Goal: Task Accomplishment & Management: Use online tool/utility

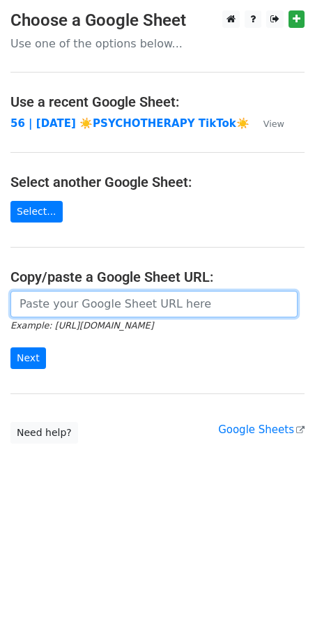
click at [230, 307] on input "url" at bounding box center [154, 304] width 288 height 27
paste input "https://docs.google.com/spreadsheets/d/1zuZWHfowxMlu85B9pvC8JHziEDRPSI7nKDtzpz8…"
type input "https://docs.google.com/spreadsheets/d/1zuZWHfowxMlu85B9pvC8JHziEDRPSI7nKDtzpz8…"
click at [10, 348] on input "Next" at bounding box center [28, 359] width 36 height 22
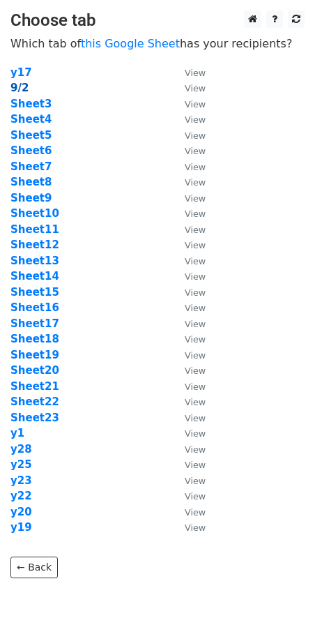
click at [22, 88] on strong "9/2" at bounding box center [19, 88] width 18 height 13
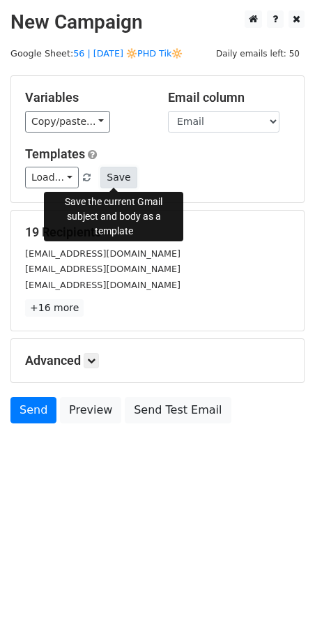
click at [116, 181] on button "Save" at bounding box center [118, 178] width 36 height 22
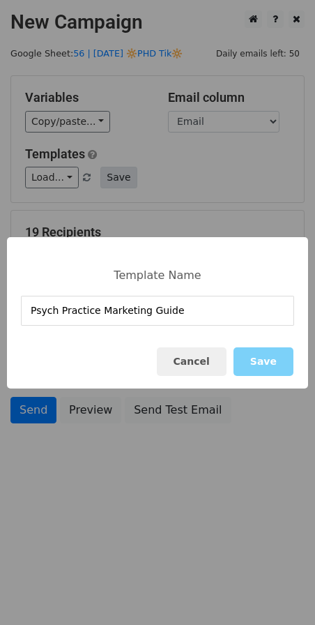
type input "Psych Practice Marketing Guide"
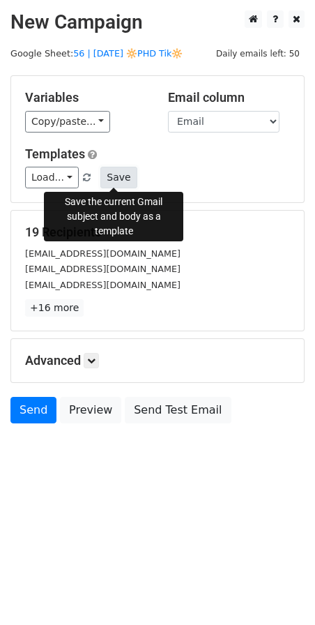
click at [115, 172] on button "Save" at bounding box center [118, 178] width 36 height 22
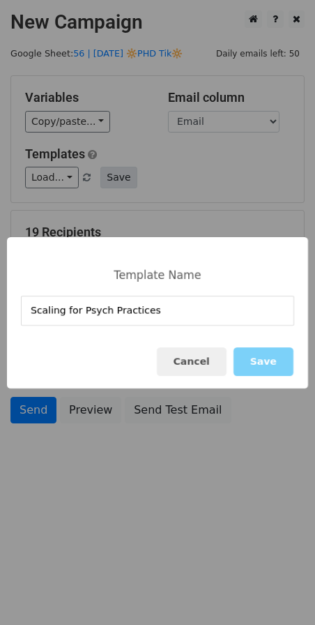
type input "Scaling for Psych Practices"
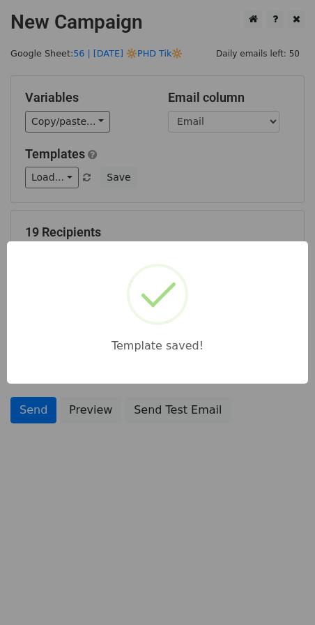
drag, startPoint x: 220, startPoint y: 179, endPoint x: 202, endPoint y: 254, distance: 76.7
click at [220, 180] on div "Template saved!" at bounding box center [157, 312] width 315 height 625
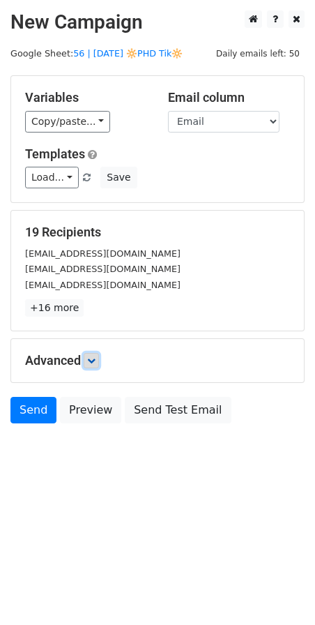
click at [94, 362] on icon at bounding box center [91, 361] width 8 height 8
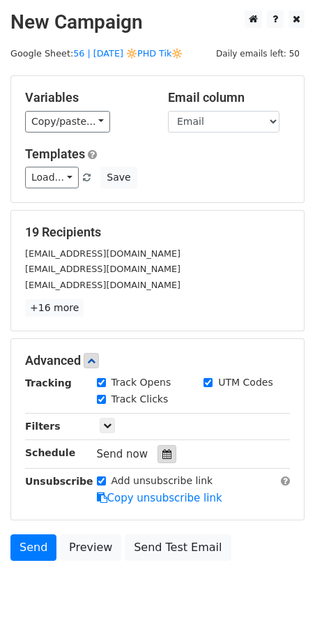
click at [163, 449] on icon at bounding box center [167, 454] width 9 height 10
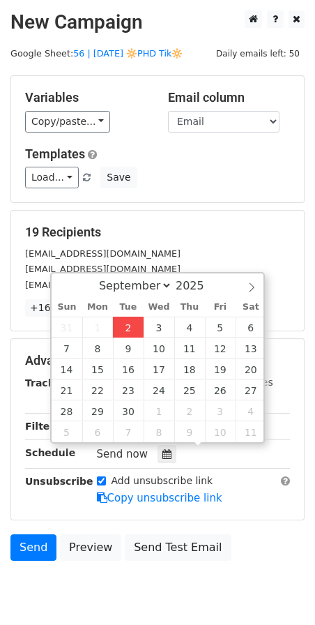
type input "2025-09-02 12:58"
type input "58"
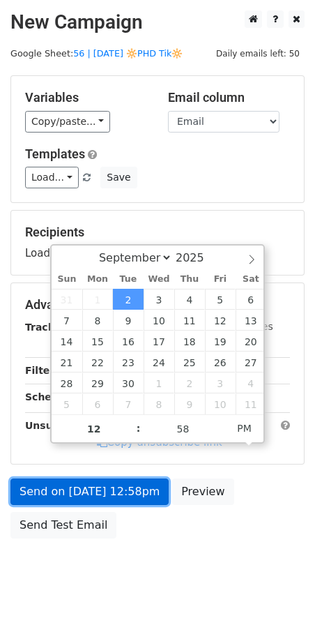
click at [102, 486] on link "Send on Sep 2 at 12:58pm" at bounding box center [89, 492] width 158 height 27
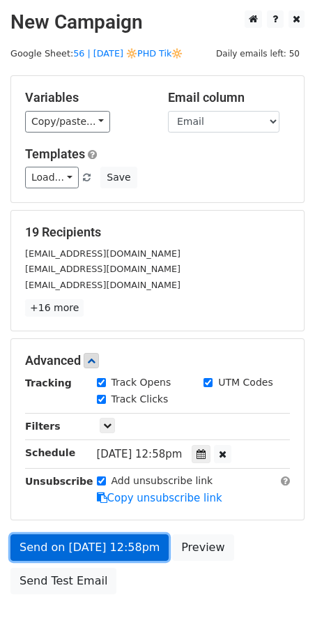
click at [38, 551] on link "Send on Sep 2 at 12:58pm" at bounding box center [89, 548] width 158 height 27
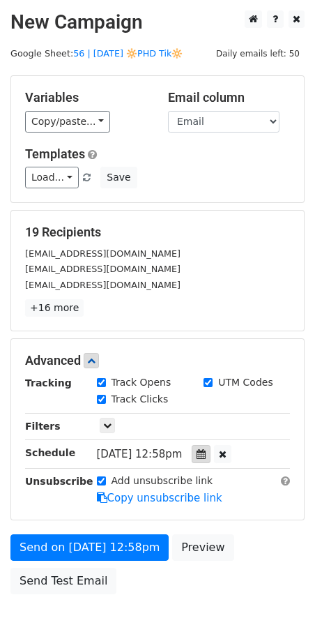
click at [206, 454] on icon at bounding box center [201, 454] width 9 height 10
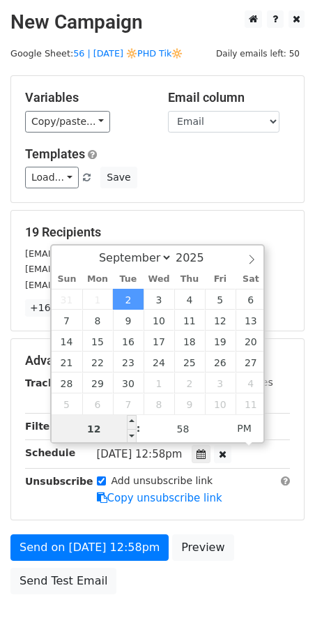
click at [116, 425] on input "12" at bounding box center [94, 429] width 85 height 28
type input "7"
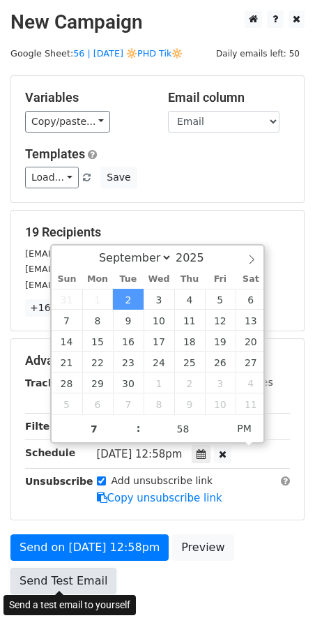
type input "2025-09-02 19:58"
click at [64, 568] on link "Send Test Email" at bounding box center [63, 581] width 106 height 27
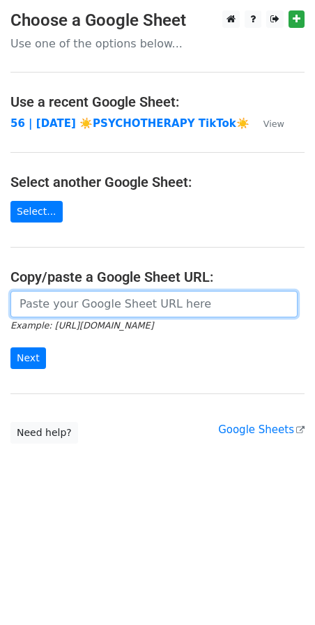
click at [100, 299] on input "url" at bounding box center [154, 304] width 288 height 27
paste input "https://docs.google.com/spreadsheets/d/1zuZWHfowxMlu85B9pvC8JHziEDRPSI7nKDtzpz8…"
type input "https://docs.google.com/spreadsheets/d/1zuZWHfowxMlu85B9pvC8JHziEDRPSI7nKDtzpz8…"
click at [10, 348] on input "Next" at bounding box center [28, 359] width 36 height 22
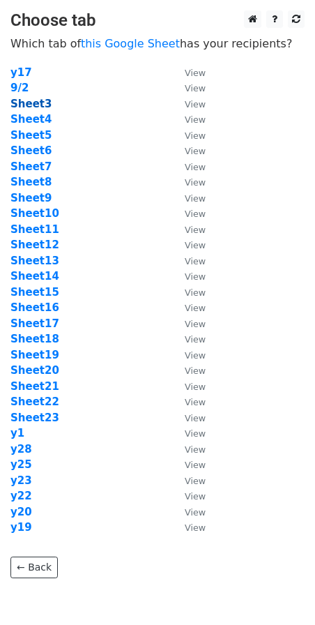
click at [34, 104] on strong "Sheet3" at bounding box center [30, 104] width 41 height 13
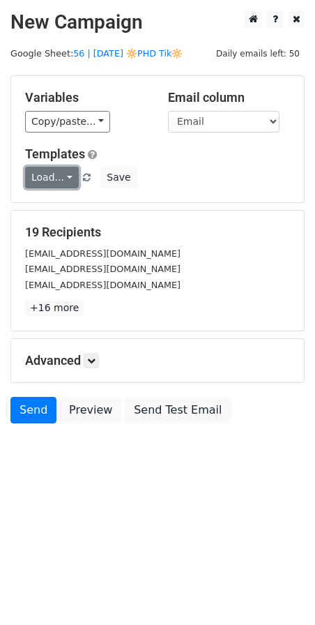
click at [40, 184] on link "Load..." at bounding box center [52, 178] width 54 height 22
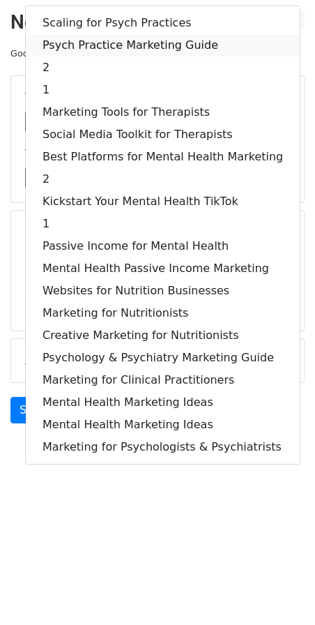
click at [114, 51] on link "Psych Practice Marketing Guide" at bounding box center [163, 45] width 274 height 22
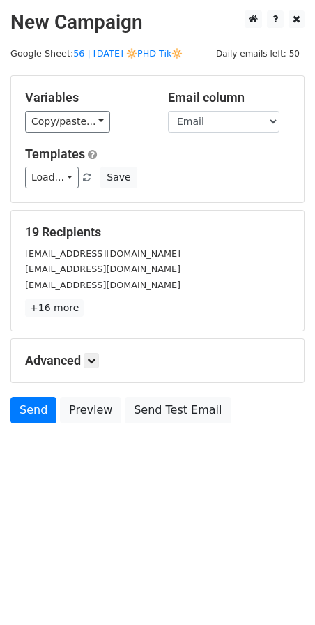
click at [91, 348] on div "Advanced Tracking Track Opens UTM Codes Track Clicks Filters Only include sprea…" at bounding box center [157, 360] width 293 height 43
click at [93, 359] on icon at bounding box center [91, 361] width 8 height 8
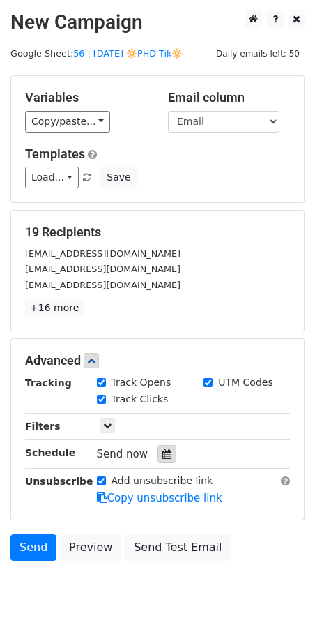
click at [163, 452] on icon at bounding box center [167, 454] width 9 height 10
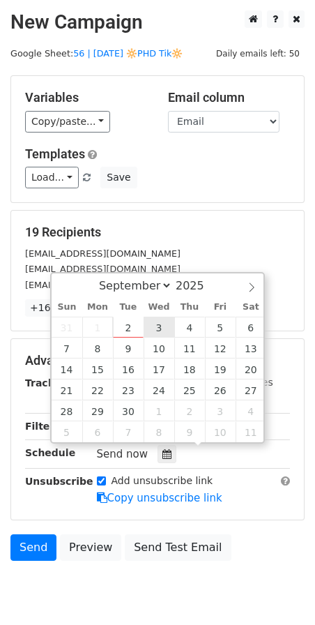
type input "2025-09-03 12:00"
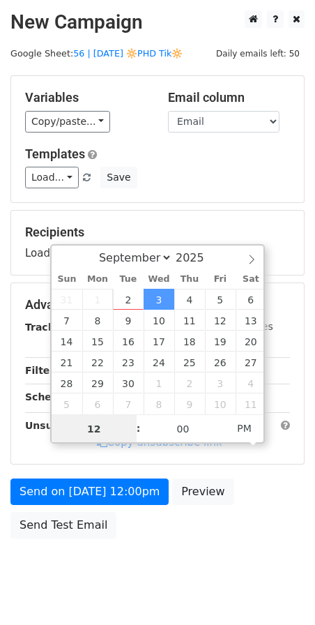
type input "7"
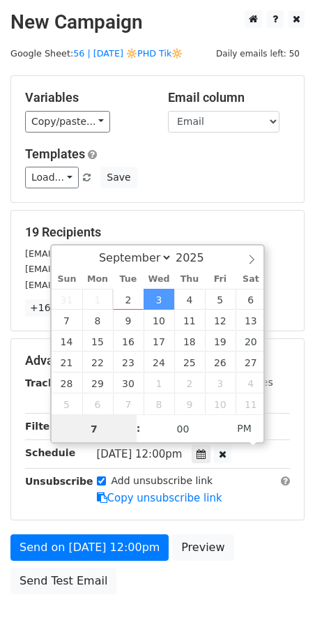
scroll to position [84, 0]
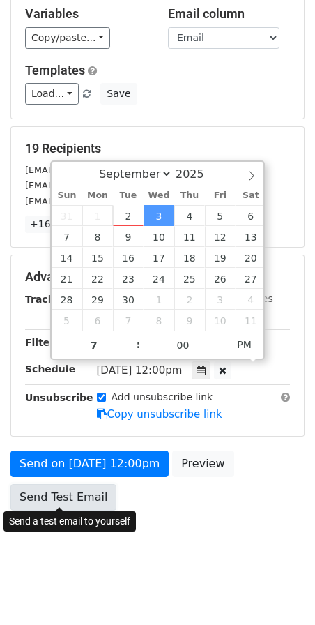
type input "2025-09-03 19:00"
click at [61, 495] on link "Send Test Email" at bounding box center [63, 497] width 106 height 27
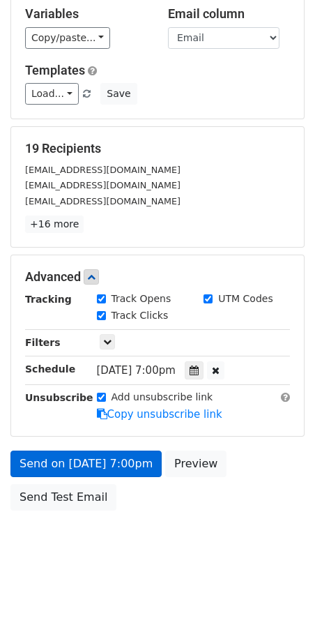
scroll to position [29, 0]
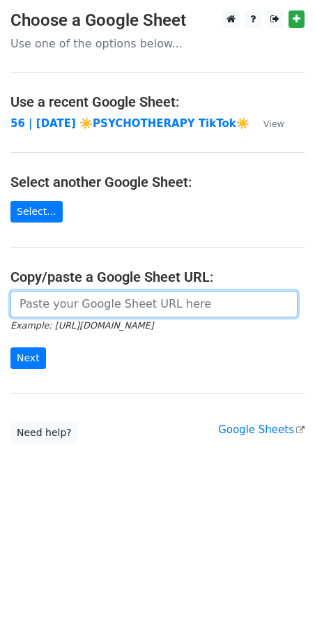
click at [121, 304] on input "url" at bounding box center [154, 304] width 288 height 27
paste input "[URL][DOMAIN_NAME]"
type input "[URL][DOMAIN_NAME]"
click at [10, 348] on input "Next" at bounding box center [28, 359] width 36 height 22
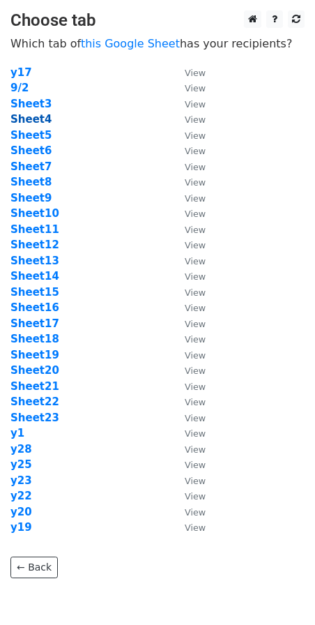
click at [40, 124] on strong "Sheet4" at bounding box center [30, 119] width 41 height 13
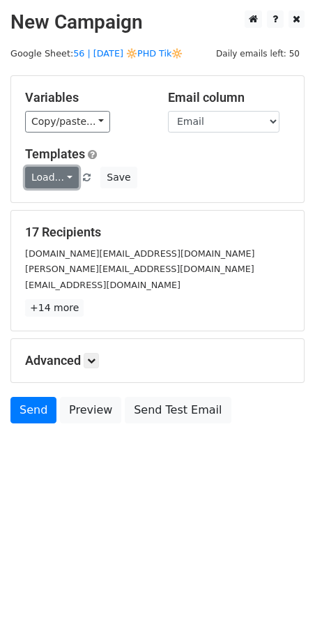
click at [33, 174] on link "Load..." at bounding box center [52, 178] width 54 height 22
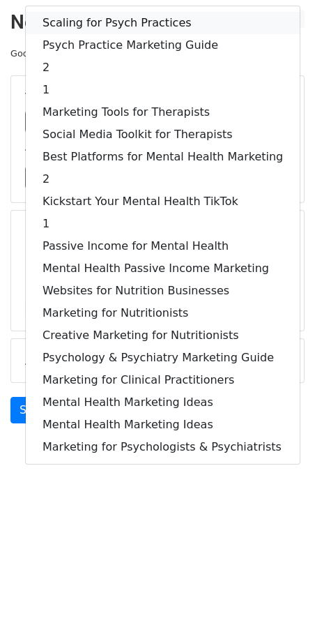
click at [111, 17] on link "Scaling for Psych Practices" at bounding box center [163, 23] width 274 height 22
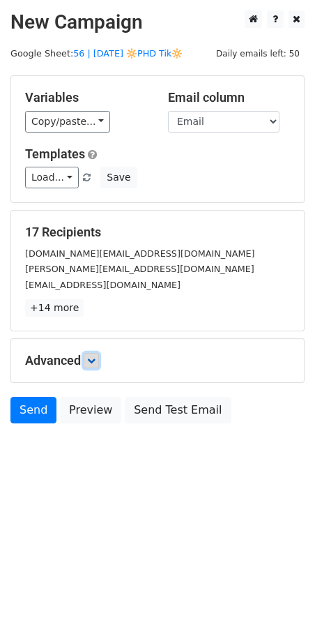
click at [91, 357] on icon at bounding box center [91, 361] width 8 height 8
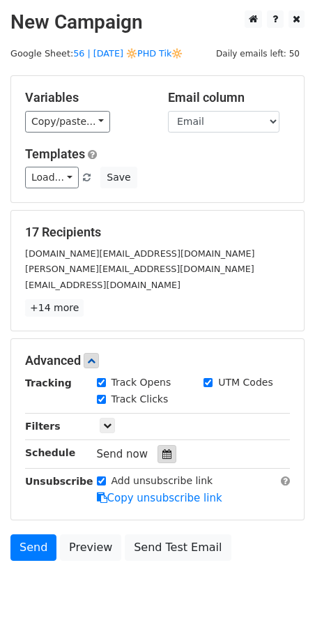
click at [165, 448] on div at bounding box center [167, 454] width 19 height 18
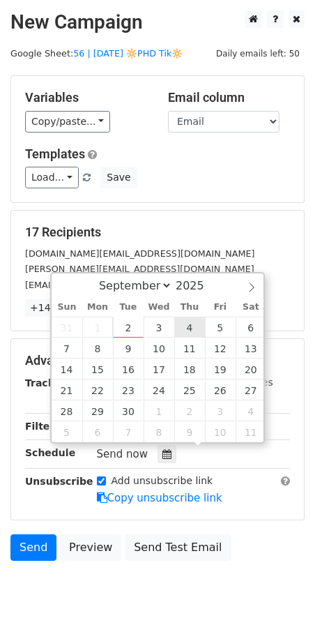
type input "2025-09-04 12:00"
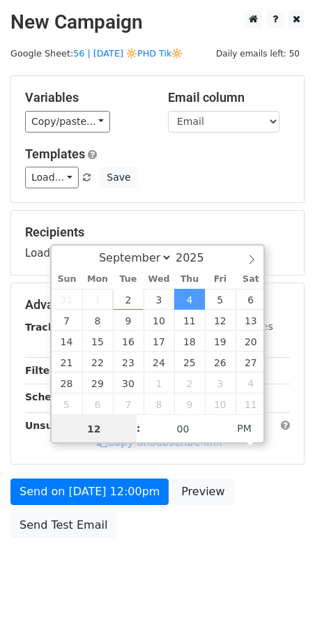
type input "7"
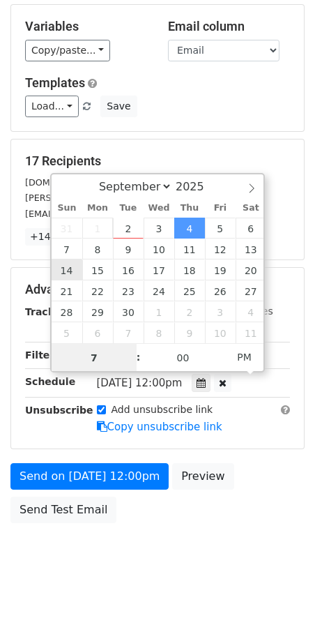
scroll to position [84, 0]
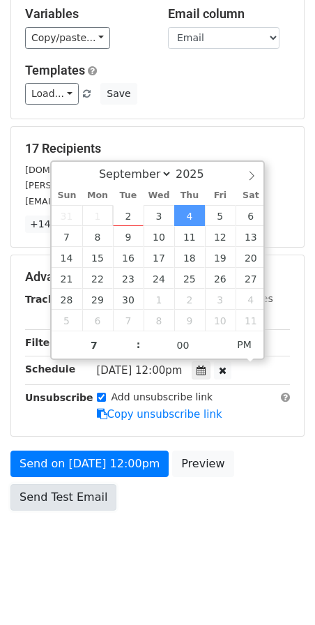
type input "2025-09-04 19:00"
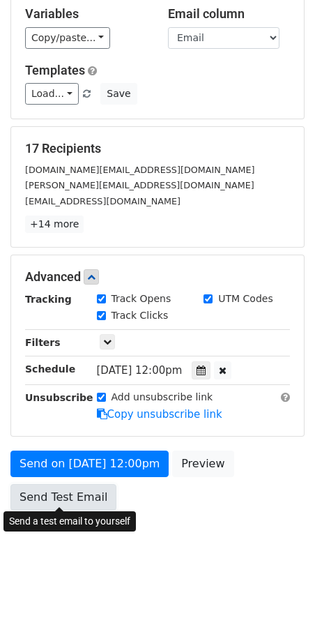
click at [52, 490] on link "Send Test Email" at bounding box center [63, 497] width 106 height 27
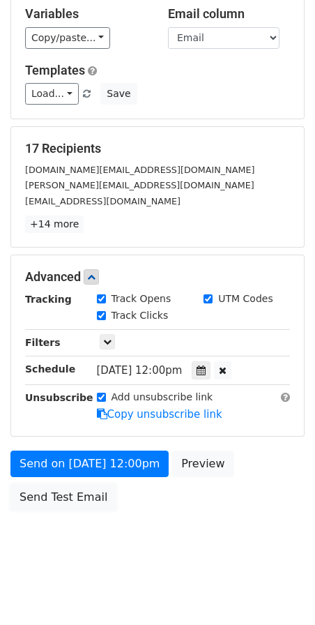
scroll to position [29, 0]
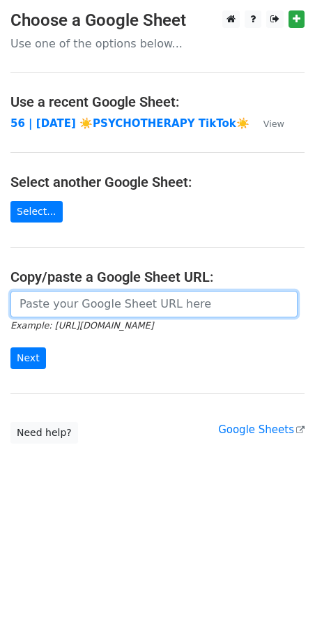
click at [108, 306] on input "url" at bounding box center [154, 304] width 288 height 27
paste input "[URL][DOMAIN_NAME]"
type input "[URL][DOMAIN_NAME]"
click at [10, 348] on input "Next" at bounding box center [28, 359] width 36 height 22
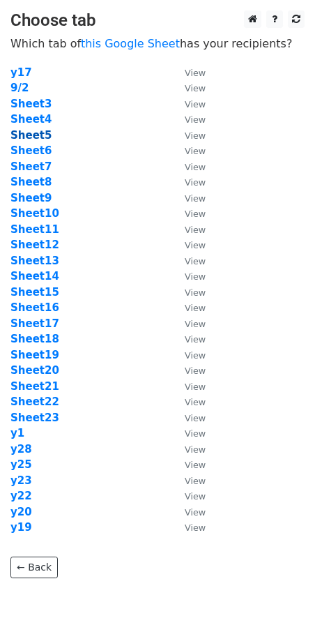
click at [27, 133] on strong "Sheet5" at bounding box center [30, 135] width 41 height 13
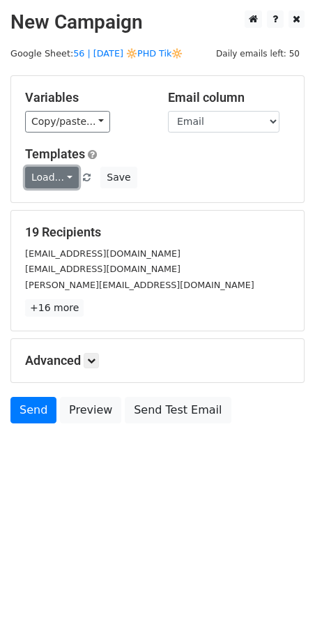
click at [47, 178] on link "Load..." at bounding box center [52, 178] width 54 height 22
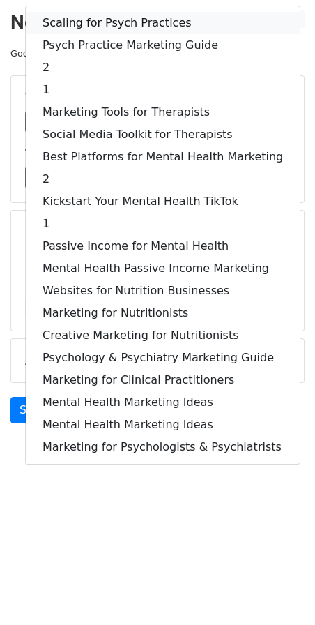
click at [104, 23] on link "Scaling for Psych Practices" at bounding box center [163, 23] width 274 height 22
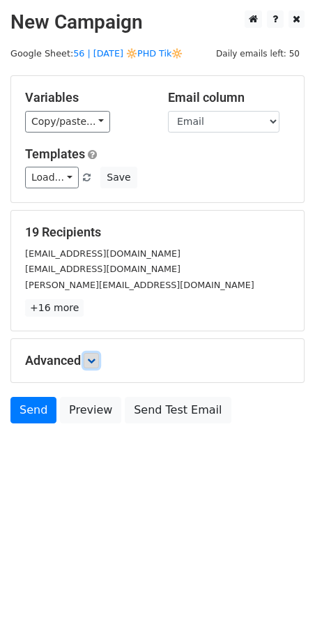
click at [93, 358] on icon at bounding box center [91, 361] width 8 height 8
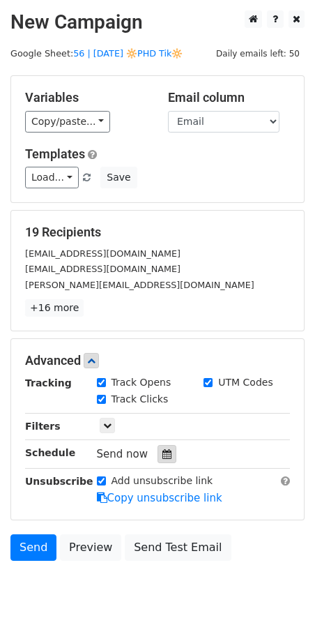
click at [163, 449] on icon at bounding box center [167, 454] width 9 height 10
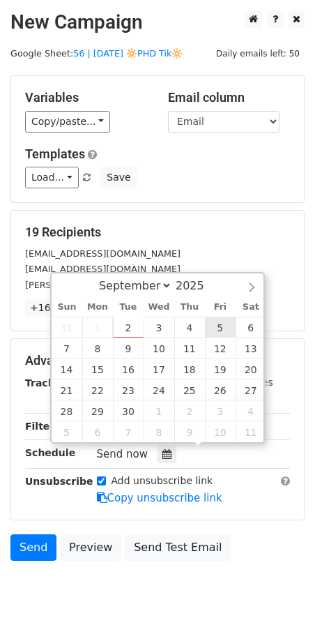
type input "[DATE] 12:00"
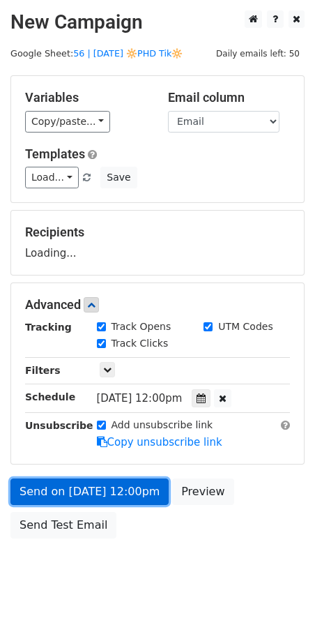
click at [104, 491] on link "Send on Sep 5 at 12:00pm" at bounding box center [89, 492] width 158 height 27
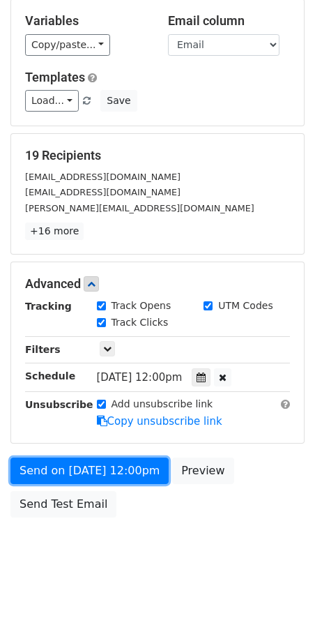
scroll to position [80, 0]
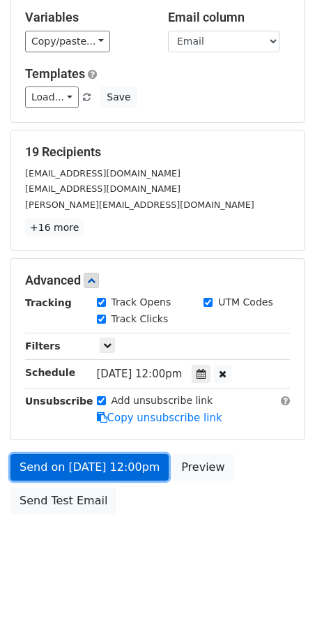
click at [61, 466] on link "Send on Sep 5 at 12:00pm" at bounding box center [89, 467] width 158 height 27
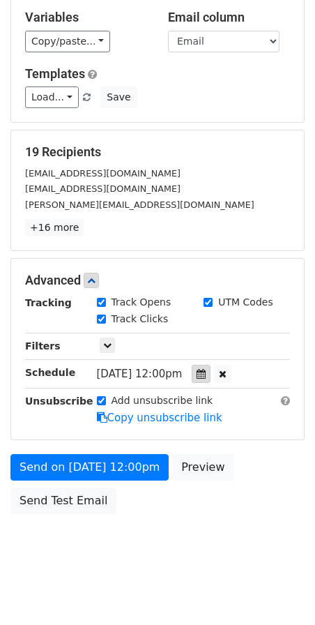
click at [206, 372] on icon at bounding box center [201, 374] width 9 height 10
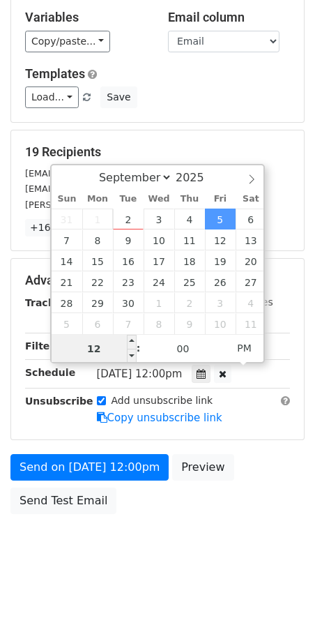
click at [122, 342] on input "12" at bounding box center [94, 349] width 85 height 28
type input "7"
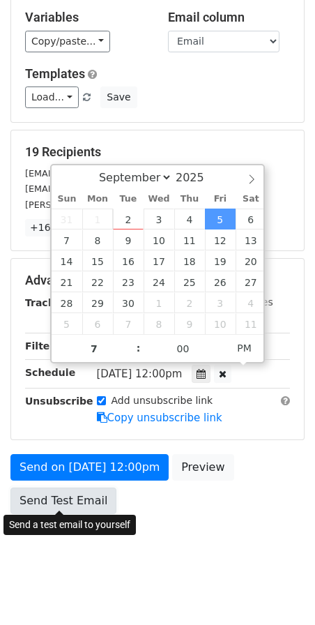
type input "2025-09-05 19:00"
click at [40, 493] on link "Send Test Email" at bounding box center [63, 501] width 106 height 27
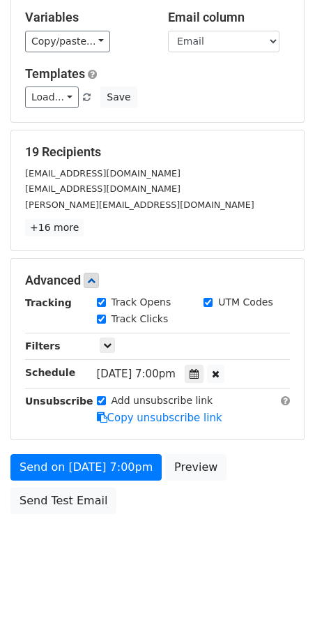
scroll to position [29, 0]
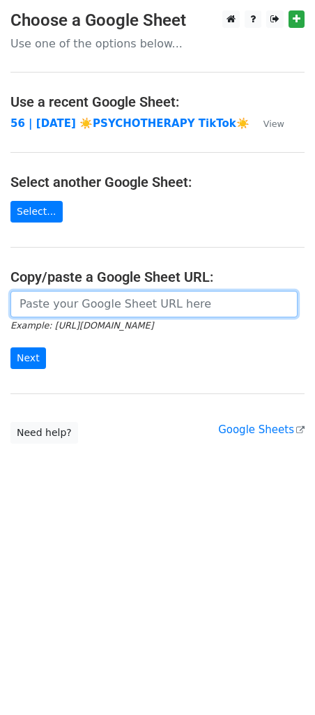
click at [105, 302] on input "url" at bounding box center [154, 304] width 288 height 27
paste input "[URL][DOMAIN_NAME]"
type input "[URL][DOMAIN_NAME]"
click at [10, 348] on input "Next" at bounding box center [28, 359] width 36 height 22
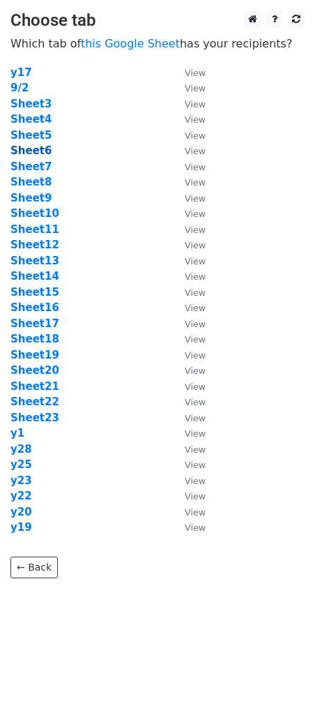
click at [35, 146] on strong "Sheet6" at bounding box center [30, 150] width 41 height 13
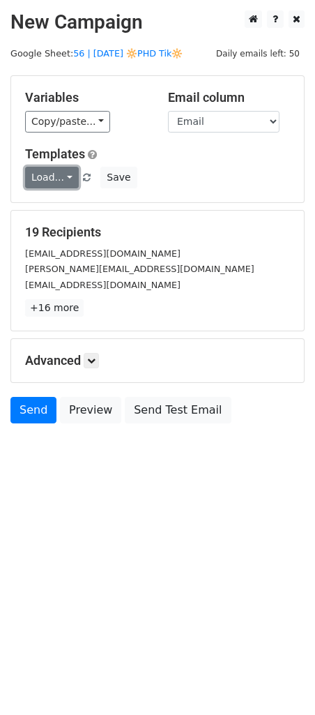
click at [52, 177] on link "Load..." at bounding box center [52, 178] width 54 height 22
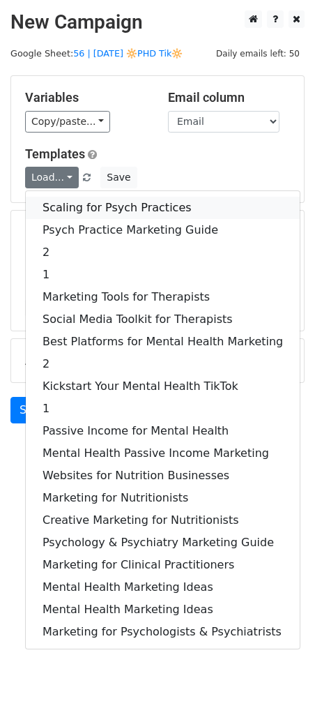
click at [105, 209] on link "Scaling for Psych Practices" at bounding box center [163, 208] width 274 height 22
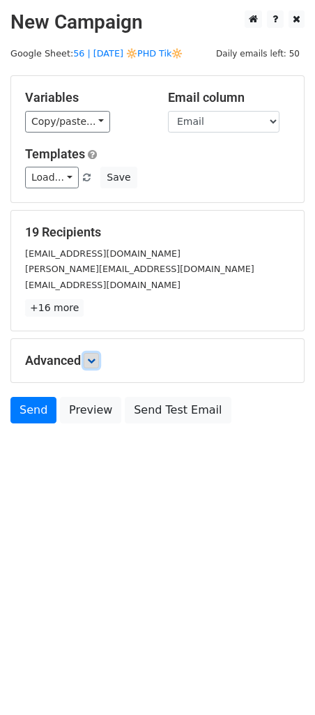
click at [96, 361] on icon at bounding box center [91, 361] width 8 height 8
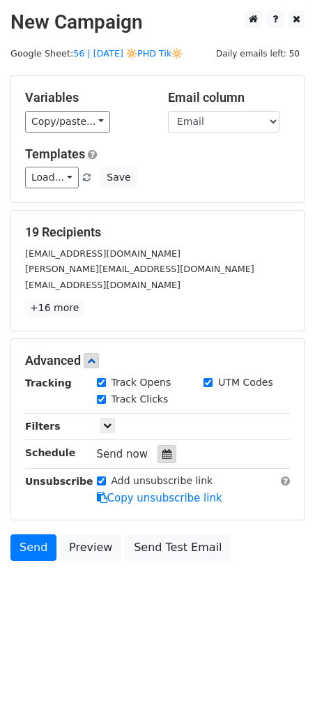
click at [167, 456] on div at bounding box center [167, 454] width 19 height 18
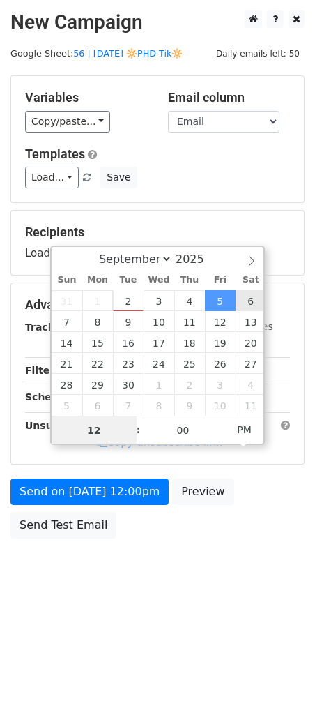
type input "2025-09-06 12:00"
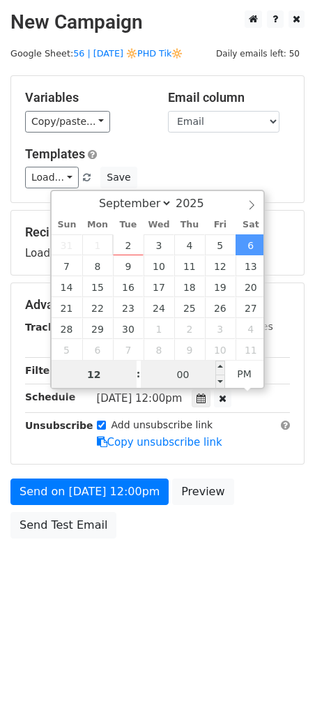
type input "7"
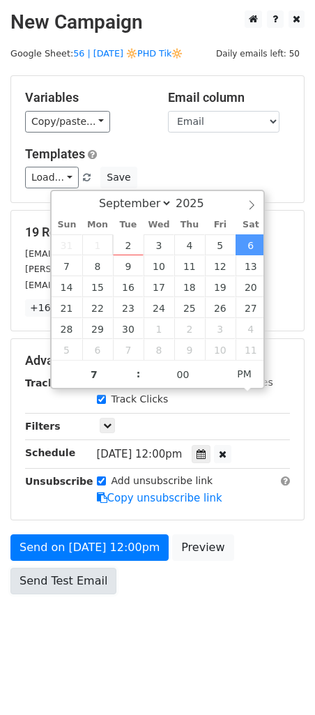
type input "2025-09-06 19:00"
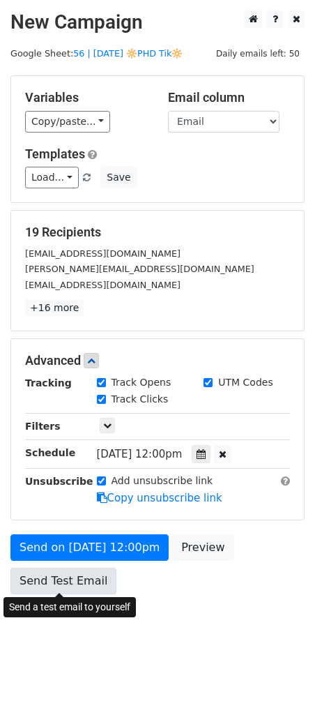
click at [50, 574] on link "Send Test Email" at bounding box center [63, 581] width 106 height 27
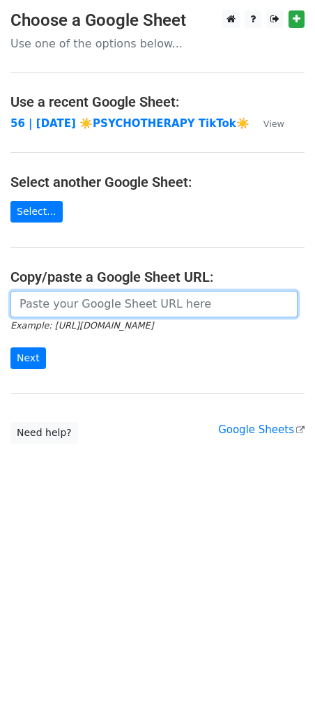
click at [103, 314] on input "url" at bounding box center [154, 304] width 288 height 27
paste input "https://docs.google.com/spreadsheets/d/1zuZWHfowxMlu85B9pvC8JHziEDRPSI7nKDtzpz8…"
type input "https://docs.google.com/spreadsheets/d/1zuZWHfowxMlu85B9pvC8JHziEDRPSI7nKDtzpz8…"
click at [10, 348] on input "Next" at bounding box center [28, 359] width 36 height 22
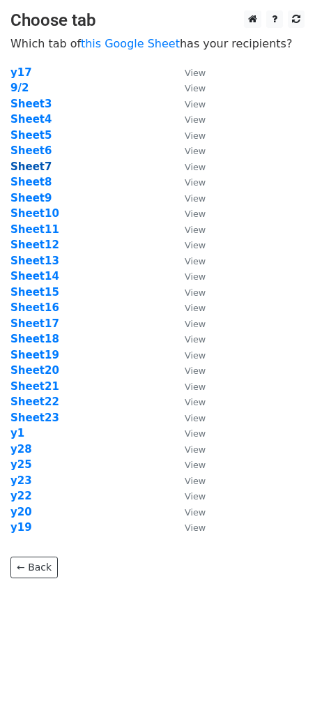
click at [25, 171] on strong "Sheet7" at bounding box center [30, 167] width 41 height 13
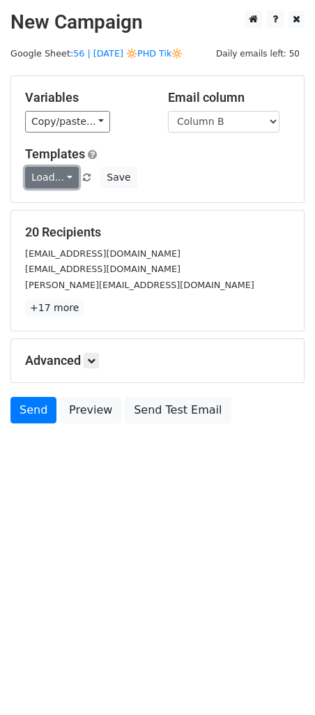
click at [31, 174] on link "Load..." at bounding box center [52, 178] width 54 height 22
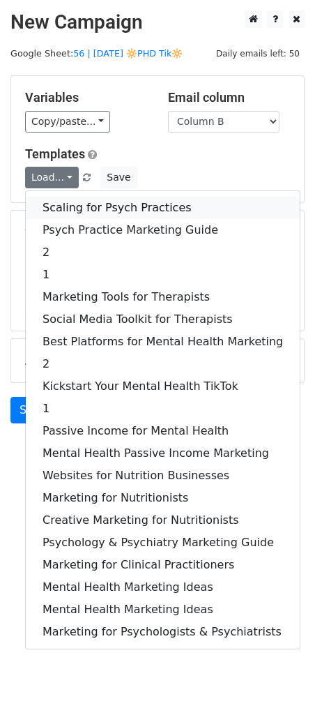
click at [76, 214] on link "Scaling for Psych Practices" at bounding box center [163, 208] width 274 height 22
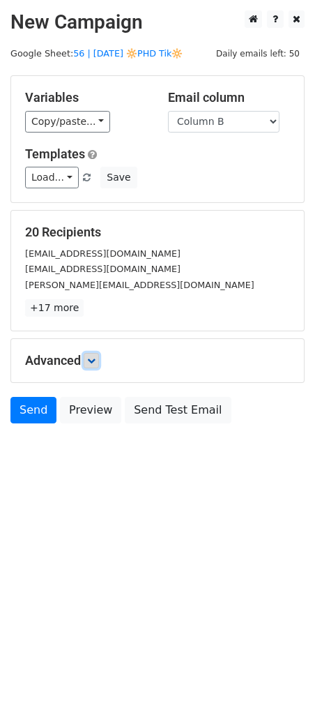
click at [92, 365] on link at bounding box center [91, 360] width 15 height 15
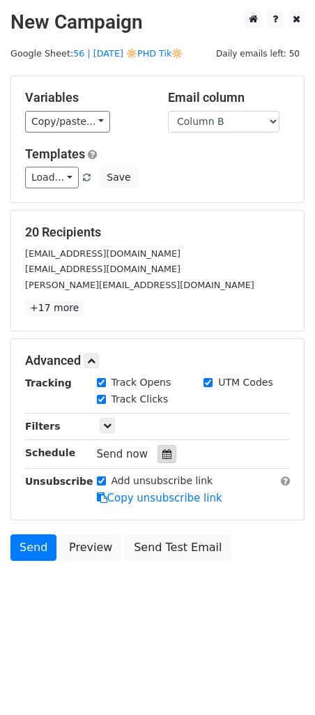
click at [163, 455] on icon at bounding box center [167, 454] width 9 height 10
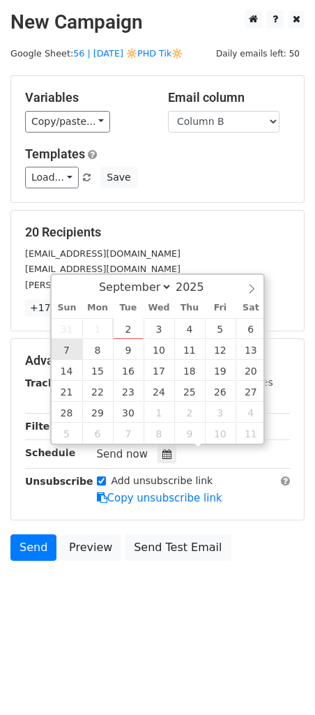
type input "2025-09-07 12:00"
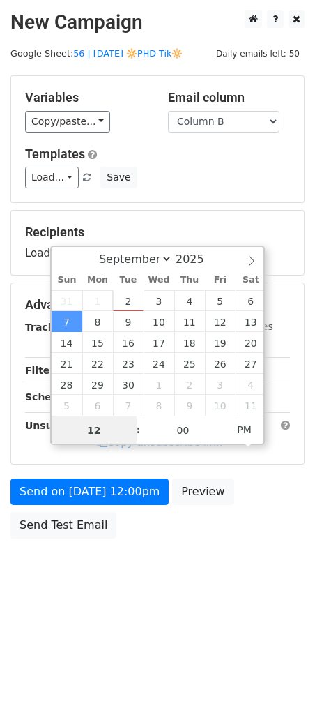
type input "8"
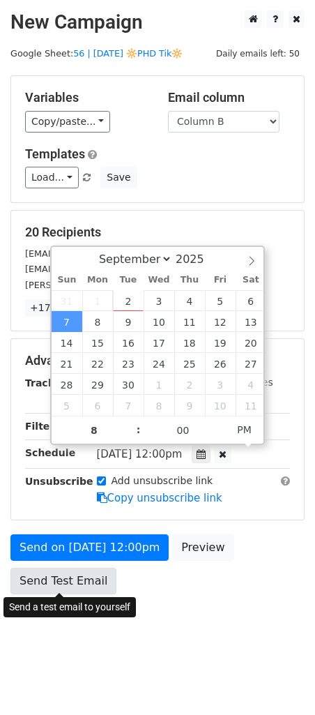
type input "2025-09-07 20:00"
click at [65, 575] on link "Send Test Email" at bounding box center [63, 581] width 106 height 27
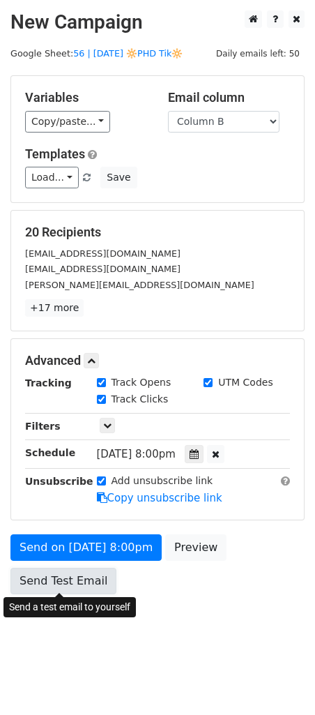
click at [89, 570] on link "Send Test Email" at bounding box center [63, 581] width 106 height 27
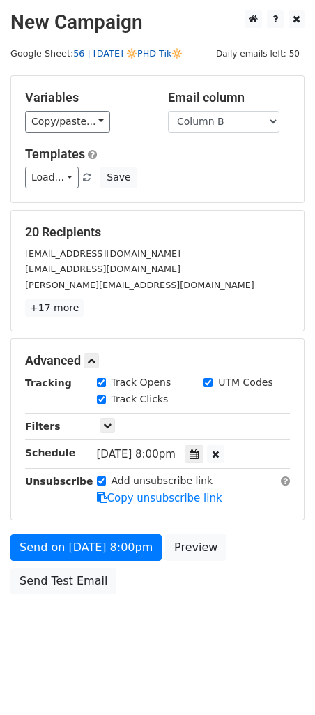
click at [139, 52] on link "56 | [DATE] 🔆PHD Tik🔆" at bounding box center [128, 53] width 110 height 10
click at [68, 531] on form "Variables Copy/paste... {{Column A}} {{Column B}} Email column Column A Column …" at bounding box center [157, 338] width 294 height 526
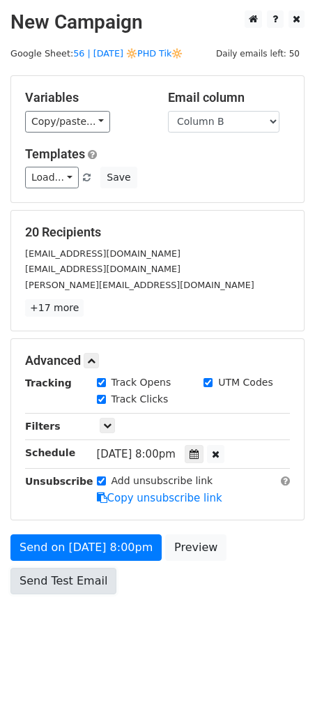
click at [59, 569] on link "Send Test Email" at bounding box center [63, 581] width 106 height 27
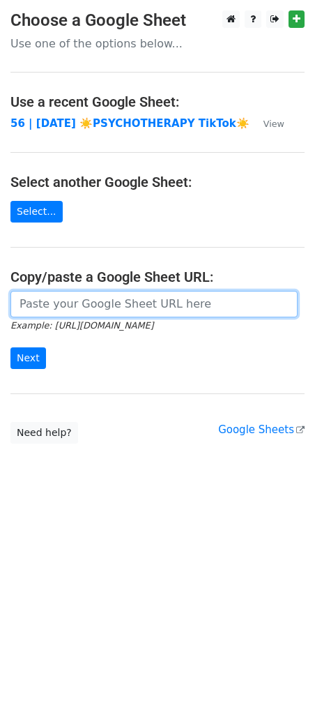
click at [124, 299] on input "url" at bounding box center [154, 304] width 288 height 27
paste input "[URL][DOMAIN_NAME]"
type input "[URL][DOMAIN_NAME]"
click at [10, 348] on input "Next" at bounding box center [28, 359] width 36 height 22
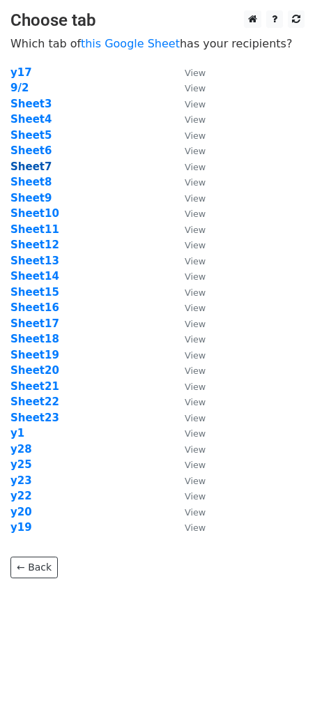
click at [40, 167] on strong "Sheet7" at bounding box center [30, 167] width 41 height 13
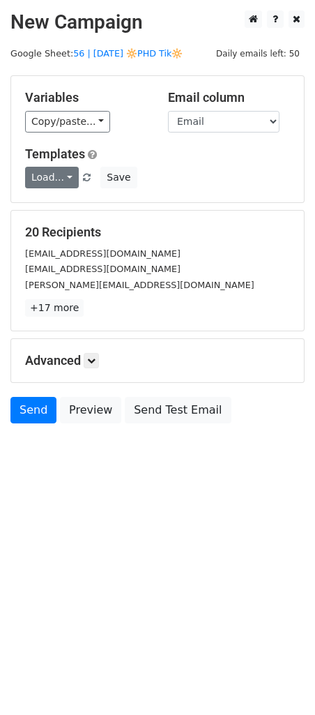
click at [52, 183] on link "Load..." at bounding box center [52, 178] width 54 height 22
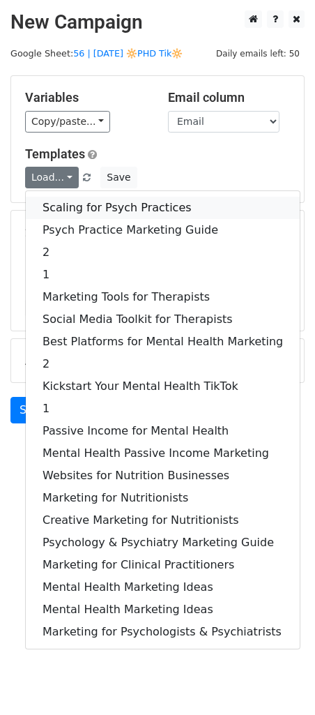
click at [67, 202] on link "Scaling for Psych Practices" at bounding box center [163, 208] width 274 height 22
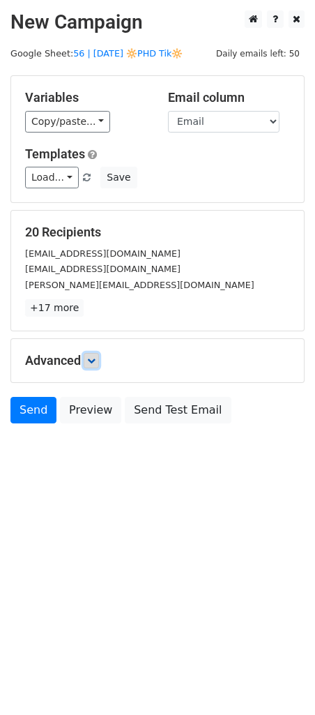
click at [96, 357] on icon at bounding box center [91, 361] width 8 height 8
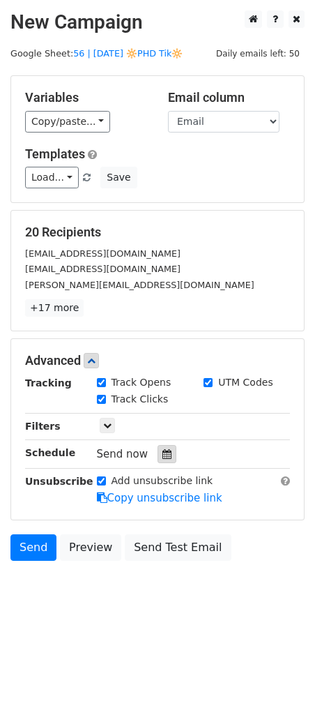
click at [166, 456] on div at bounding box center [167, 454] width 19 height 18
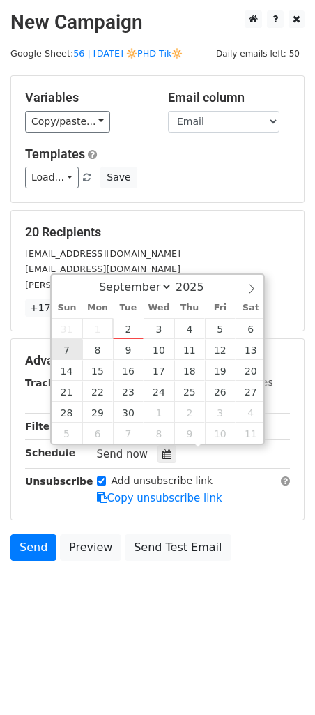
type input "2025-09-07 12:00"
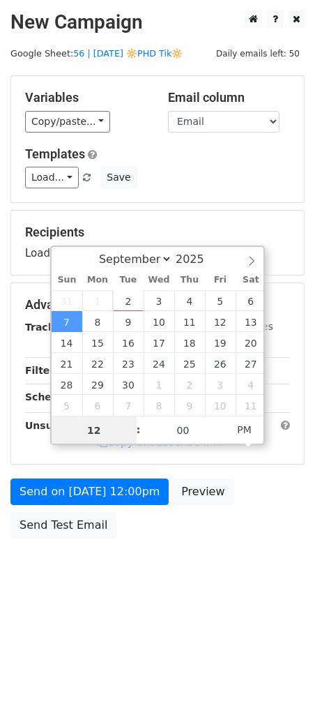
type input "7"
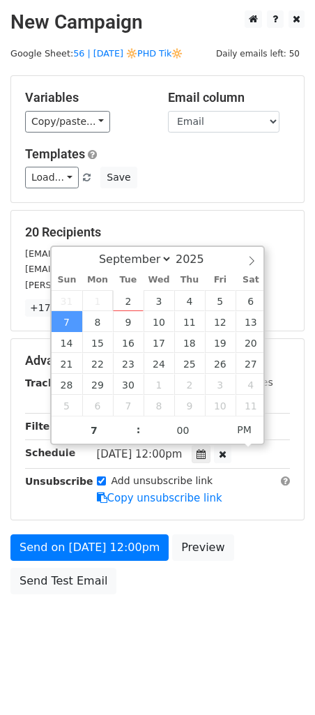
type input "2025-09-07 19:00"
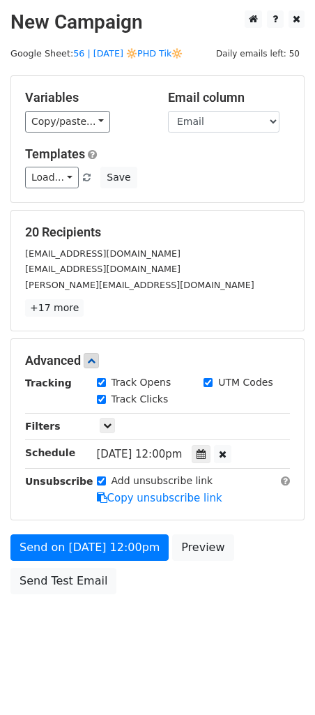
click at [52, 562] on div "Send on Sep 7 at 12:00pm Preview Send Test Email" at bounding box center [157, 568] width 315 height 67
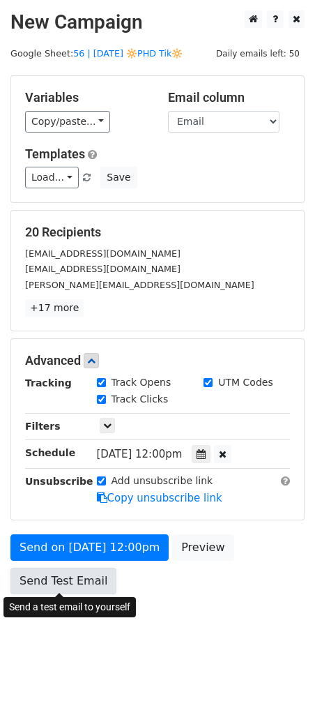
click at [52, 578] on link "Send Test Email" at bounding box center [63, 581] width 106 height 27
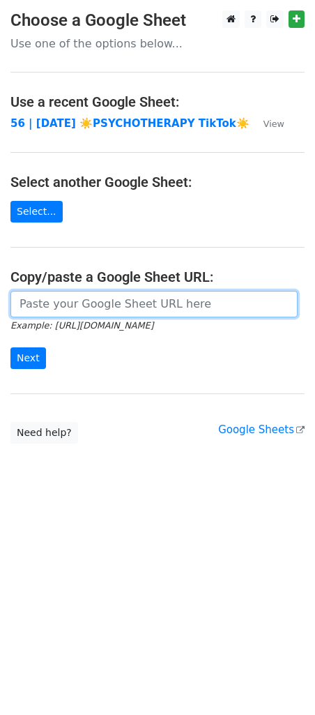
click at [105, 312] on input "url" at bounding box center [154, 304] width 288 height 27
paste input "[URL][DOMAIN_NAME]"
type input "[URL][DOMAIN_NAME]"
click at [10, 348] on input "Next" at bounding box center [28, 359] width 36 height 22
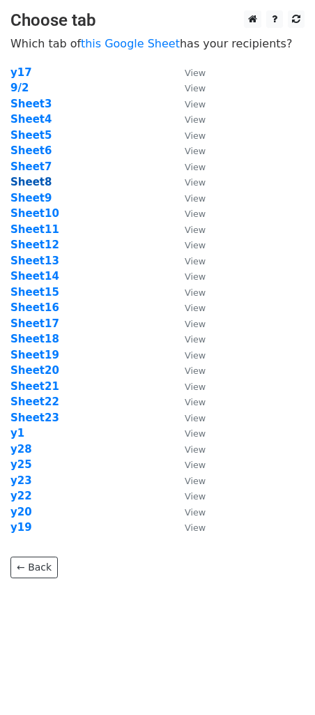
click at [33, 180] on strong "Sheet8" at bounding box center [30, 182] width 41 height 13
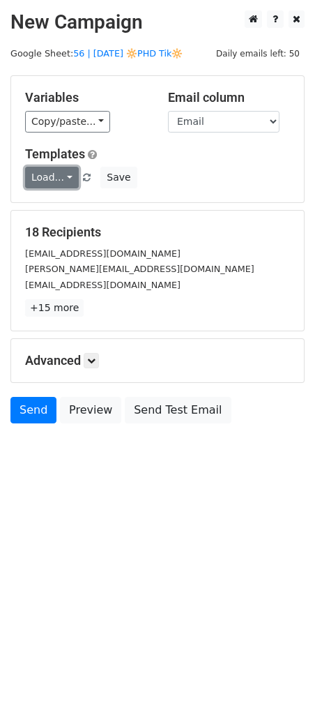
click at [59, 167] on link "Load..." at bounding box center [52, 178] width 54 height 22
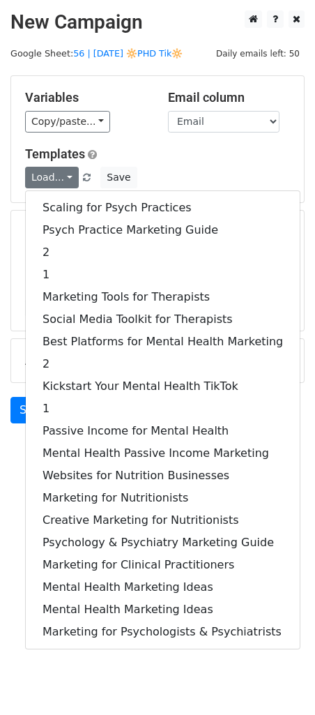
click at [69, 193] on div "Scaling for Psych Practices Psych Practice Marketing Guide 2 1 Marketing Tools …" at bounding box center [163, 420] width 276 height 459
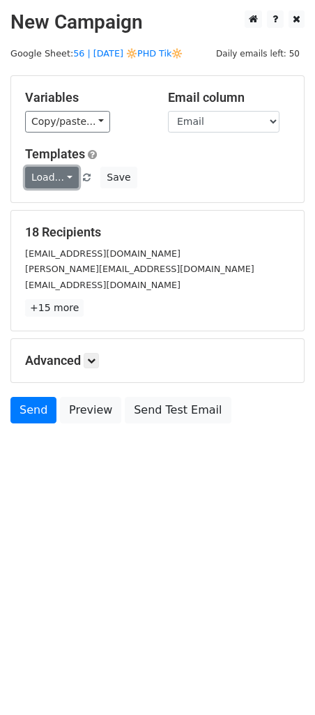
click at [52, 177] on link "Load..." at bounding box center [52, 178] width 54 height 22
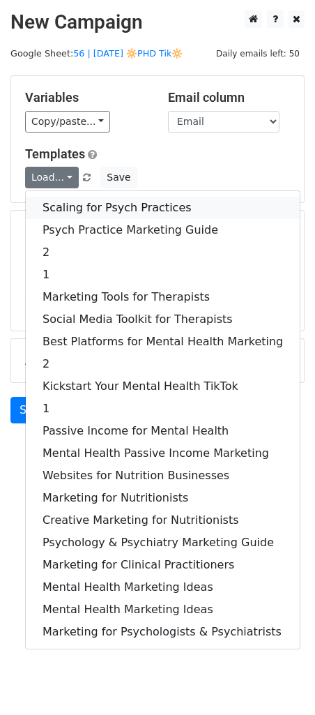
click at [56, 201] on link "Scaling for Psych Practices" at bounding box center [163, 208] width 274 height 22
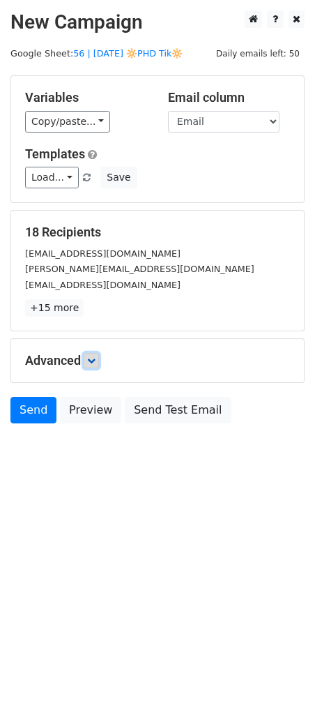
click at [99, 357] on link at bounding box center [91, 360] width 15 height 15
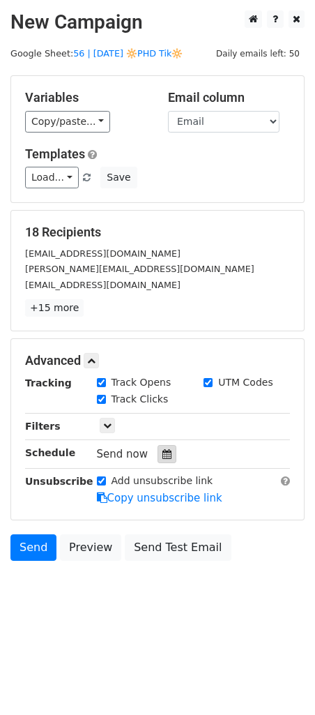
click at [163, 451] on icon at bounding box center [167, 454] width 9 height 10
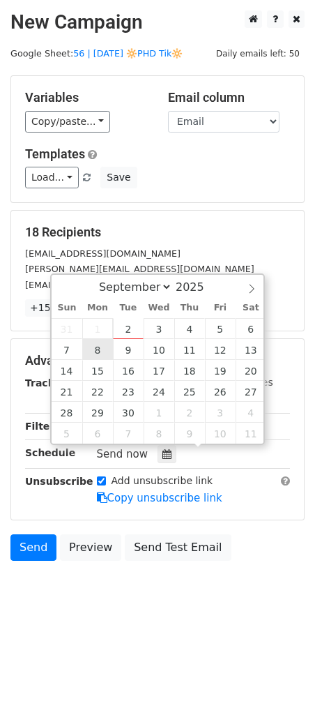
type input "2025-09-08 12:00"
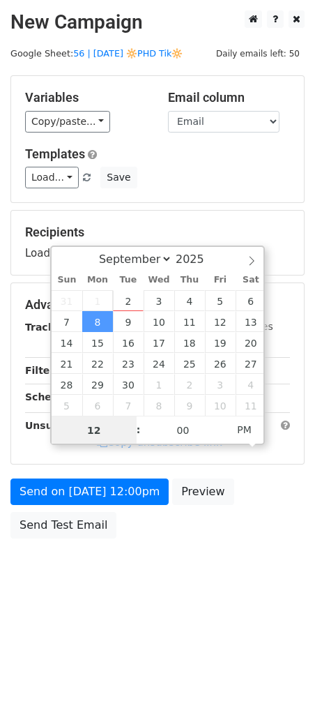
type input "7"
type input "2025-09-08 19:00"
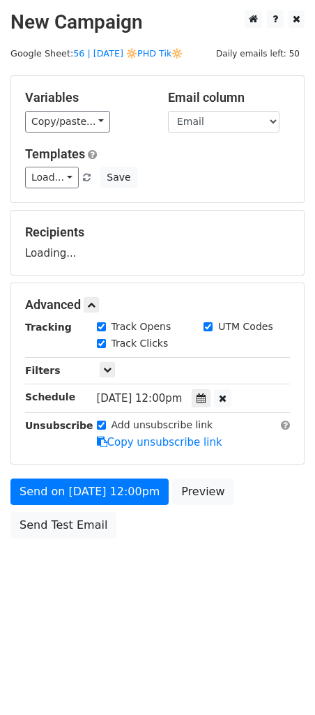
click at [57, 549] on body "New Campaign Daily emails left: 50 Google Sheet: 56 | SEPT 2 🔆PHD Tik🔆 Variable…" at bounding box center [157, 305] width 315 height 591
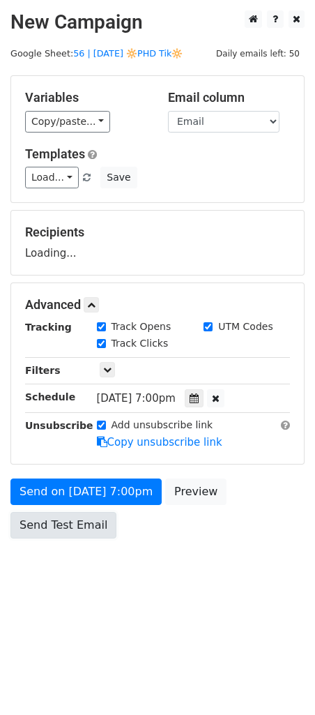
click at [86, 530] on link "Send Test Email" at bounding box center [63, 525] width 106 height 27
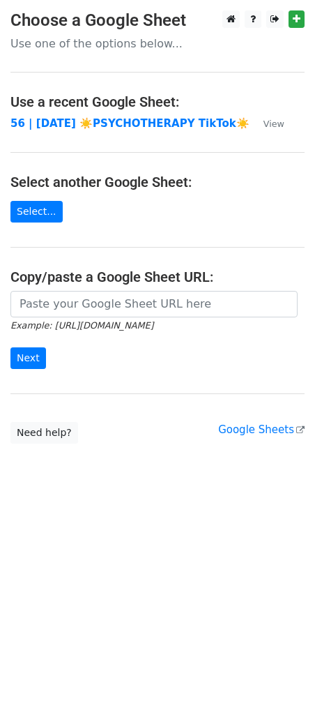
click at [91, 299] on input "url" at bounding box center [154, 304] width 288 height 27
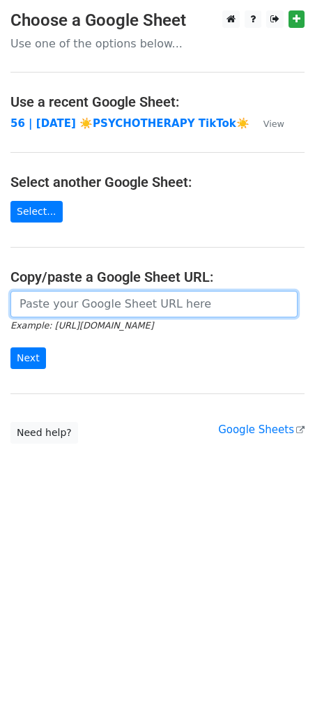
click at [91, 299] on input "url" at bounding box center [154, 304] width 288 height 27
paste input "https://docs.google.com/spreadsheets/d/1zuZWHfowxMlu85B9pvC8JHziEDRPSI7nKDtzpz8…"
type input "https://docs.google.com/spreadsheets/d/1zuZWHfowxMlu85B9pvC8JHziEDRPSI7nKDtzpz8…"
click at [10, 348] on input "Next" at bounding box center [28, 359] width 36 height 22
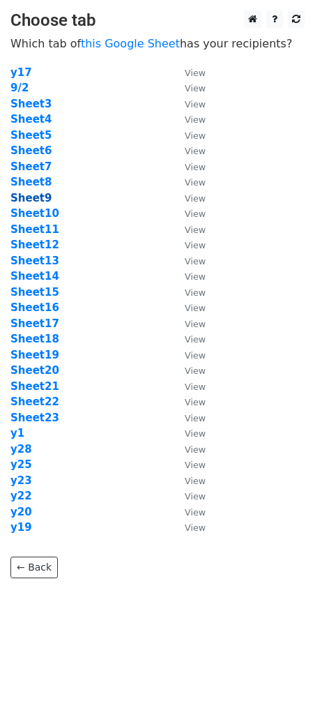
click at [38, 201] on strong "Sheet9" at bounding box center [30, 198] width 41 height 13
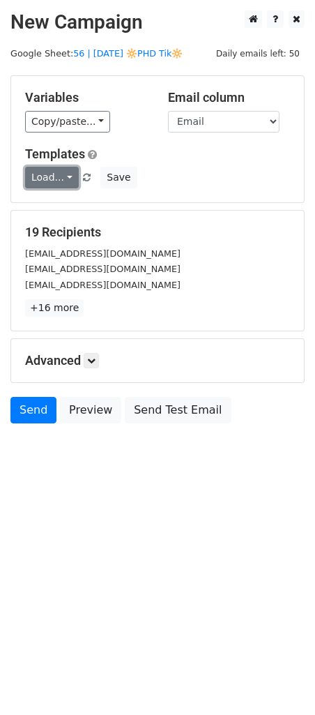
click at [42, 176] on link "Load..." at bounding box center [52, 178] width 54 height 22
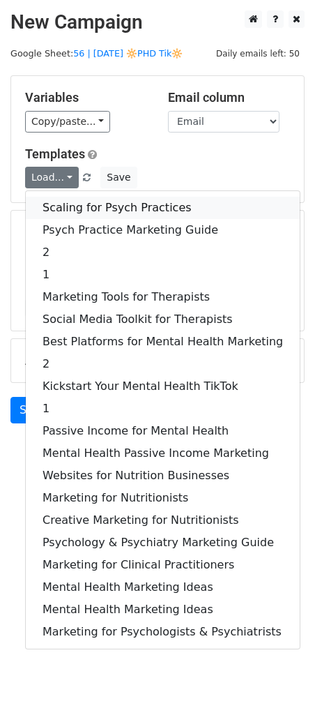
click at [89, 204] on link "Scaling for Psych Practices" at bounding box center [163, 208] width 274 height 22
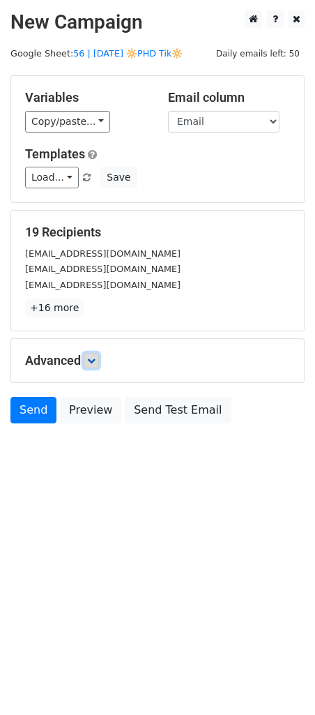
click at [89, 365] on link at bounding box center [91, 360] width 15 height 15
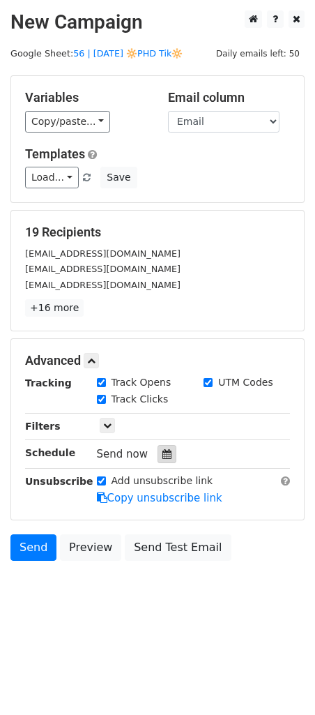
click at [158, 447] on div at bounding box center [167, 454] width 19 height 18
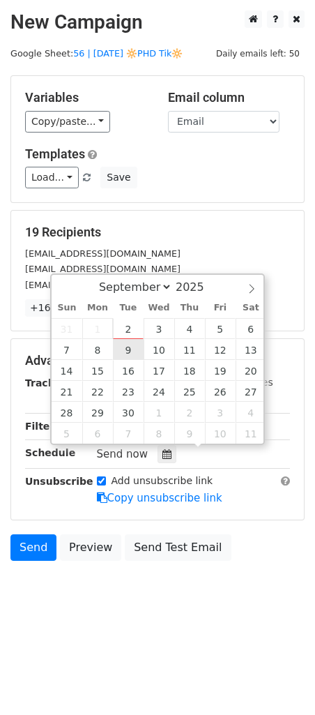
type input "2025-09-09 12:00"
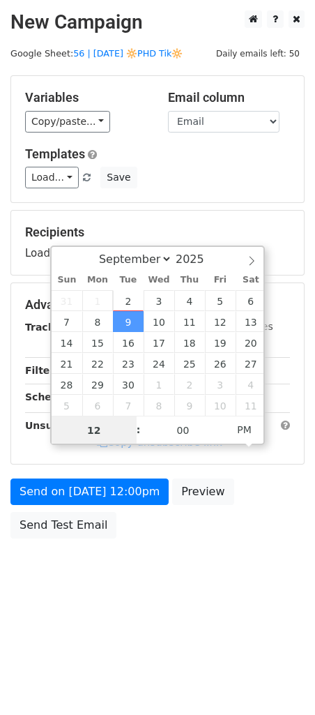
type input "8"
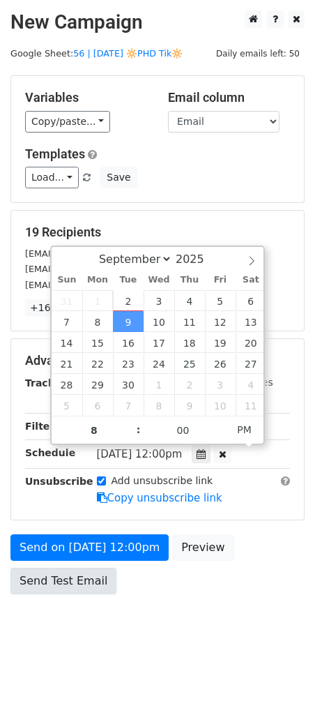
type input "2025-09-09 20:00"
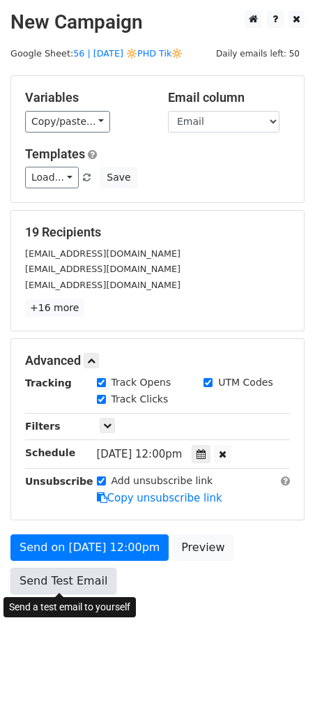
click at [69, 576] on link "Send Test Email" at bounding box center [63, 581] width 106 height 27
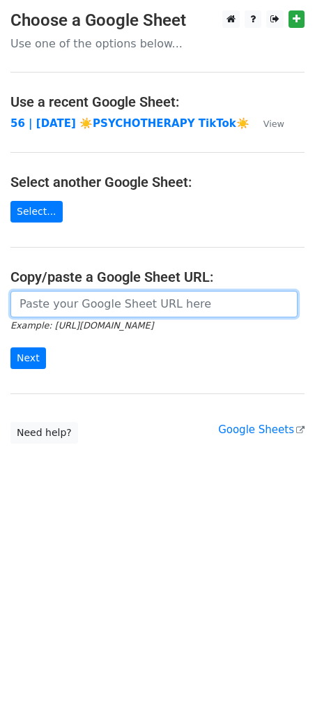
click at [128, 297] on input "url" at bounding box center [154, 304] width 288 height 27
paste input "https://docs.google.com/spreadsheets/d/1zuZWHfowxMlu85B9pvC8JHziEDRPSI7nKDtzpz8…"
type input "https://docs.google.com/spreadsheets/d/1zuZWHfowxMlu85B9pvC8JHziEDRPSI7nKDtzpz8…"
click at [10, 348] on input "Next" at bounding box center [28, 359] width 36 height 22
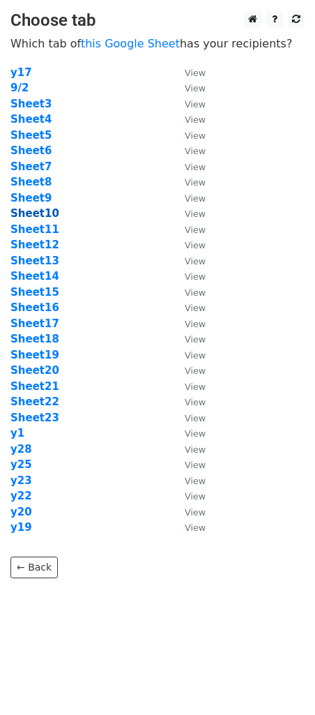
click at [38, 216] on strong "Sheet10" at bounding box center [34, 213] width 49 height 13
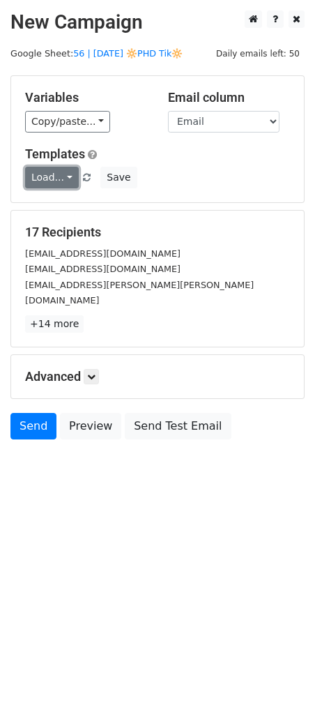
click at [51, 184] on link "Load..." at bounding box center [52, 178] width 54 height 22
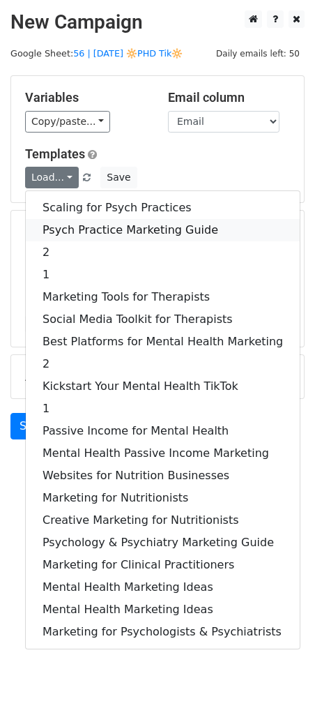
click at [93, 225] on link "Psych Practice Marketing Guide" at bounding box center [163, 230] width 274 height 22
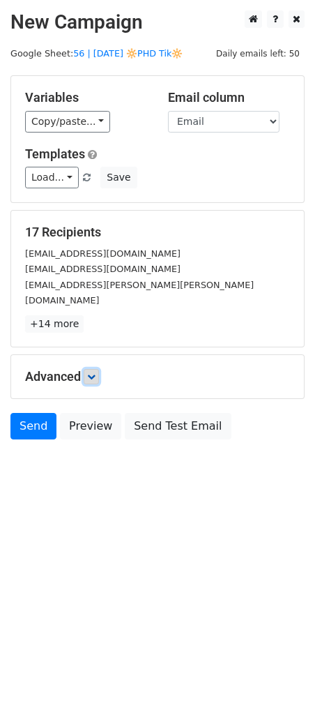
click at [94, 373] on icon at bounding box center [91, 377] width 8 height 8
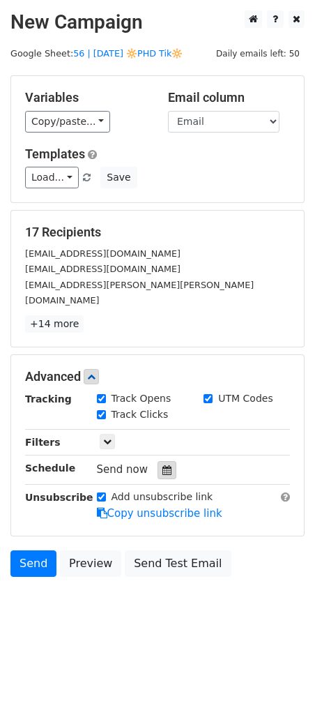
click at [158, 461] on div at bounding box center [167, 470] width 19 height 18
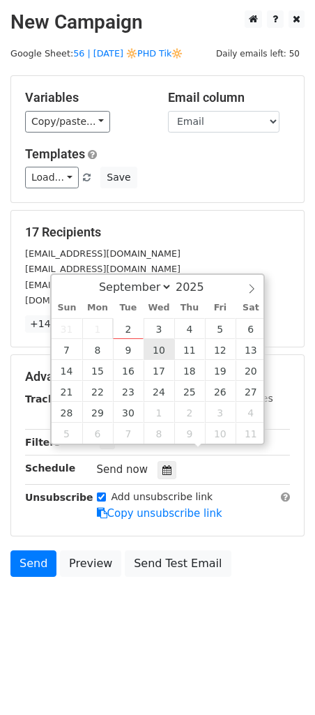
type input "2025-09-10 12:00"
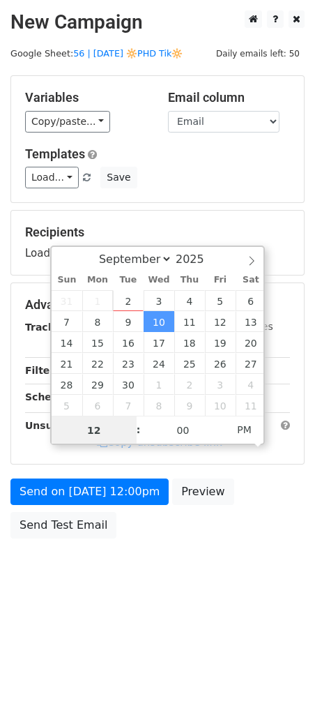
type input "7"
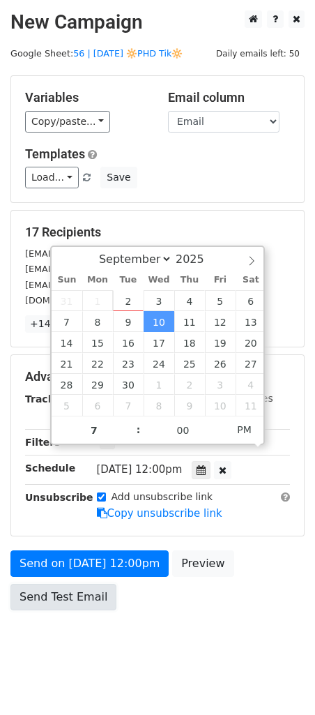
type input "2025-09-10 19:00"
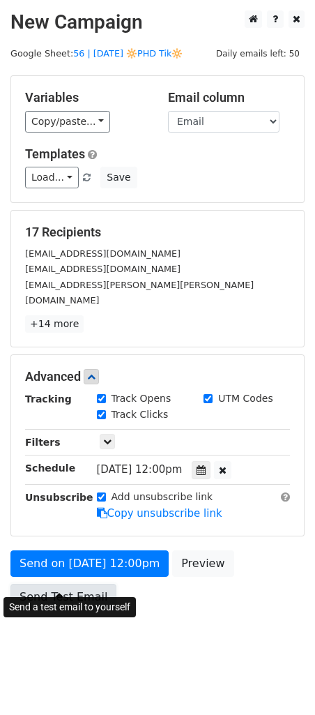
click at [54, 584] on link "Send Test Email" at bounding box center [63, 597] width 106 height 27
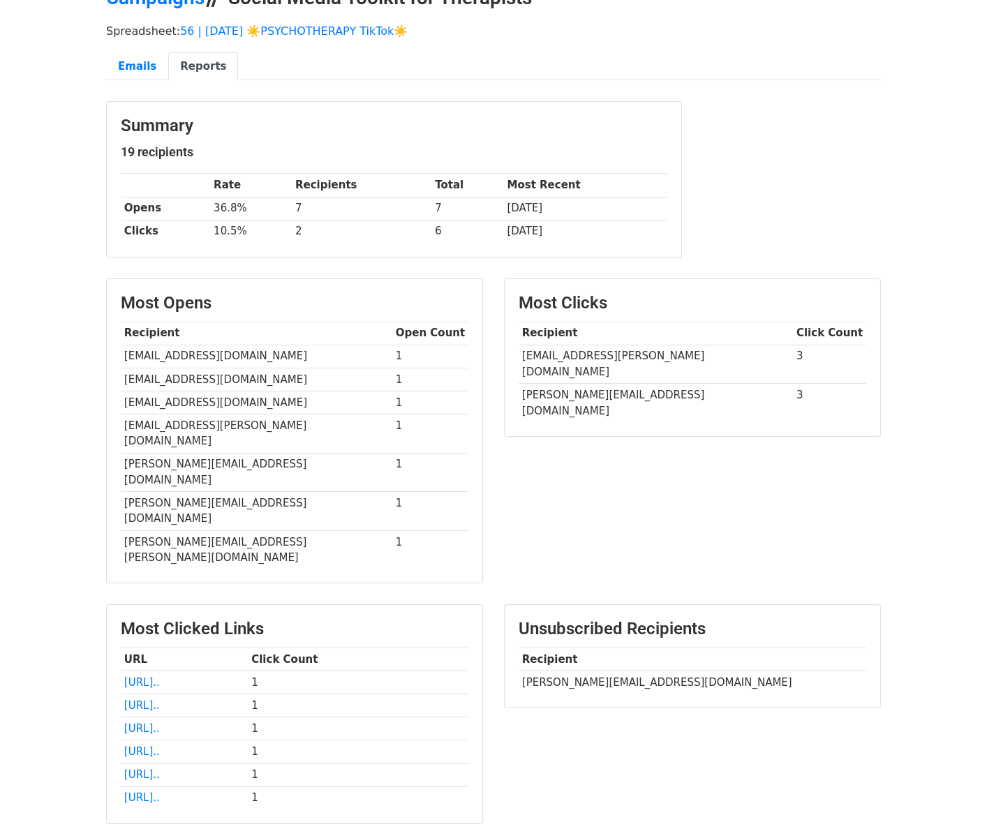
scroll to position [84, 0]
